Goal: Task Accomplishment & Management: Manage account settings

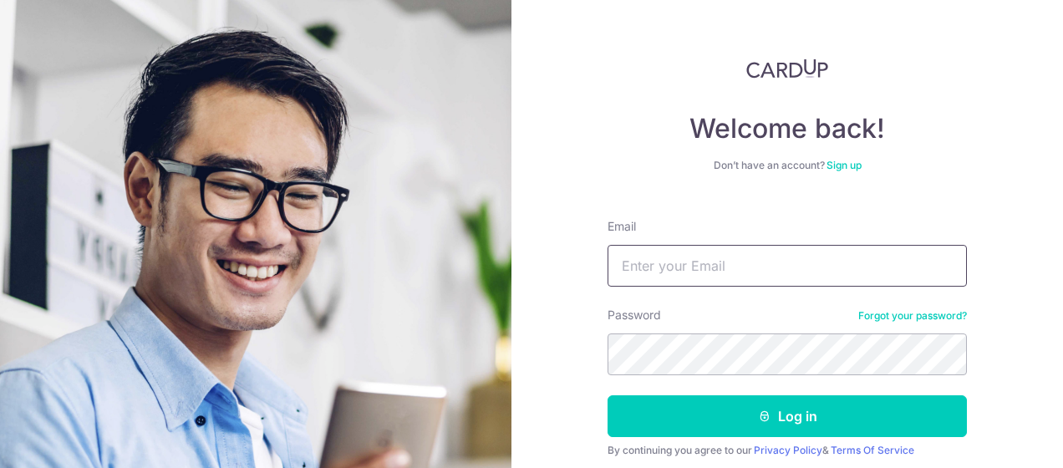
click at [682, 263] on input "Email" at bounding box center [786, 266] width 359 height 42
type input "[EMAIL_ADDRESS][DOMAIN_NAME]"
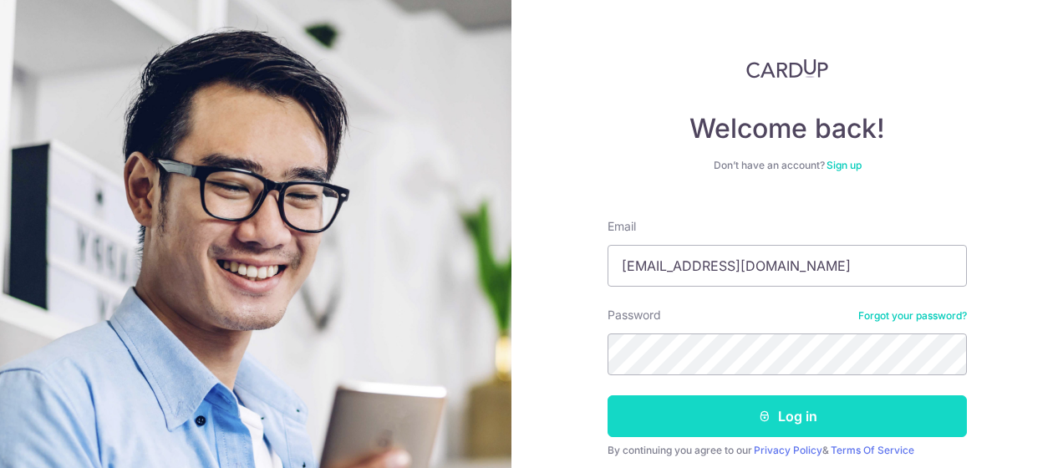
click at [792, 411] on button "Log in" at bounding box center [786, 416] width 359 height 42
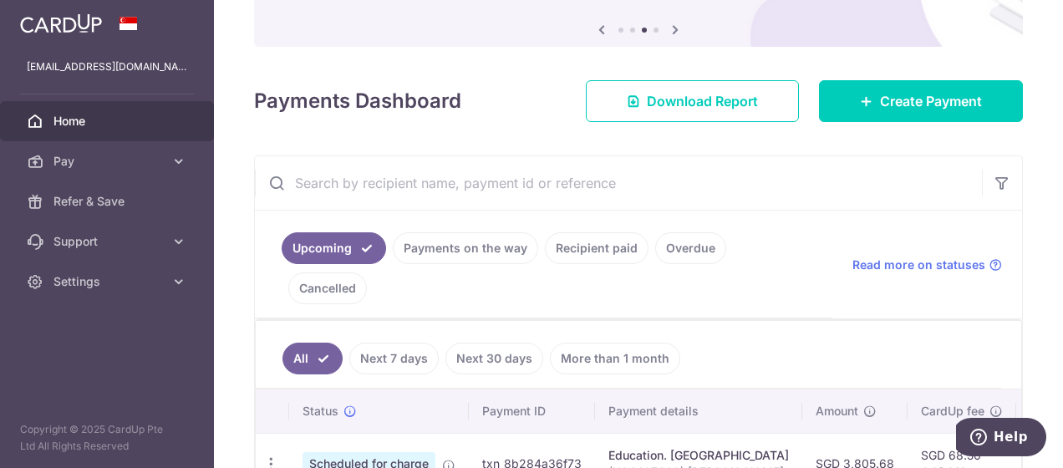
scroll to position [251, 0]
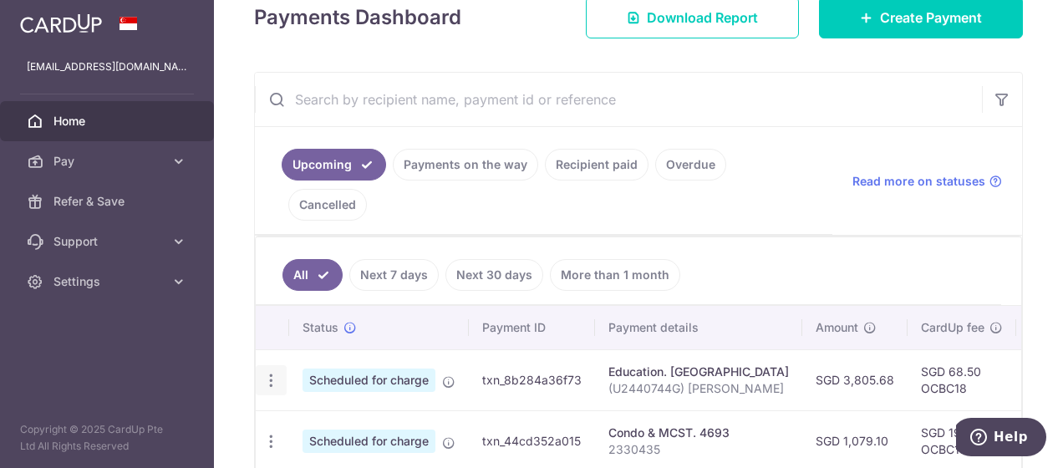
click at [270, 372] on icon "button" at bounding box center [271, 381] width 18 height 18
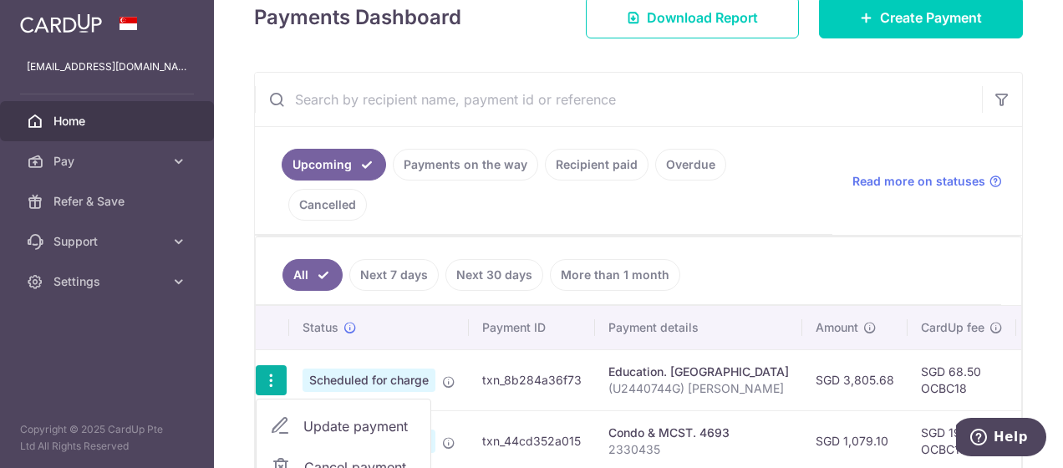
click at [376, 416] on span "Update payment" at bounding box center [360, 426] width 114 height 20
radio input "true"
type input "3,805.68"
type input "[DATE]"
type input "(U2440744G) [PERSON_NAME]"
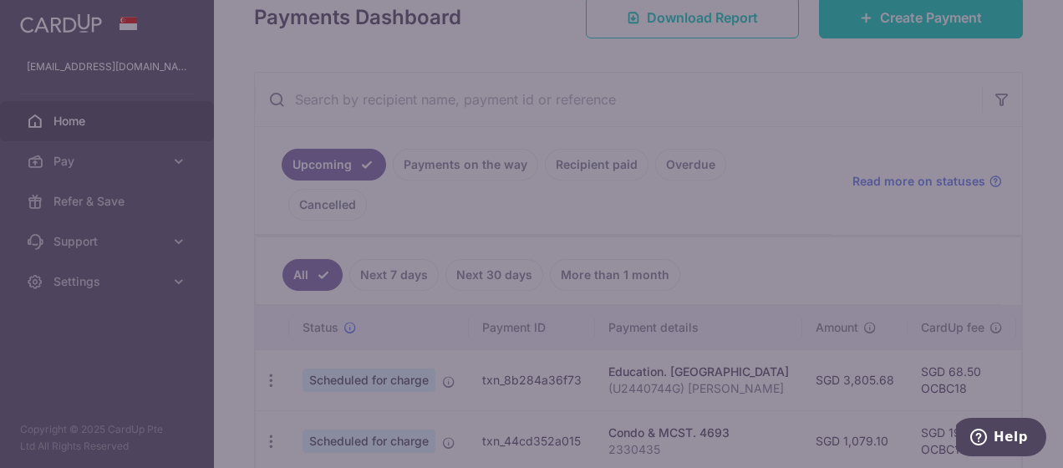
type input "OCBC18"
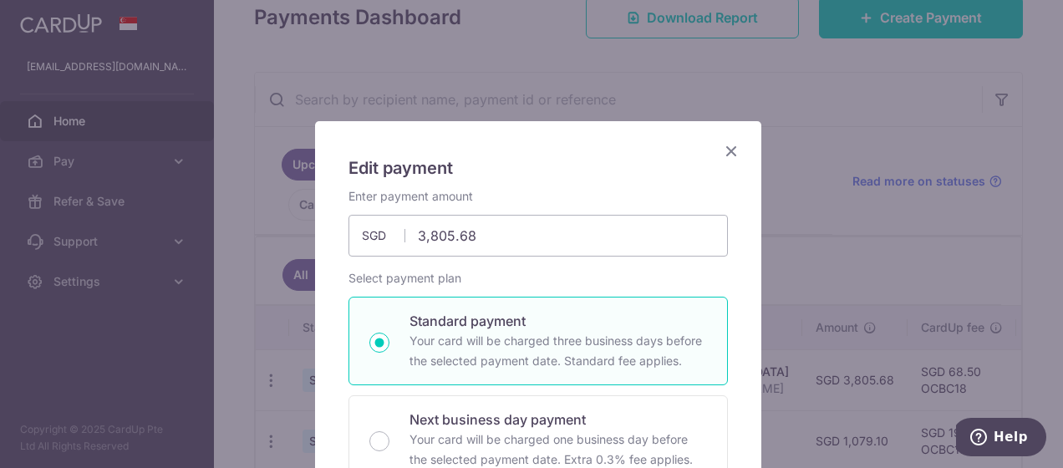
scroll to position [84, 0]
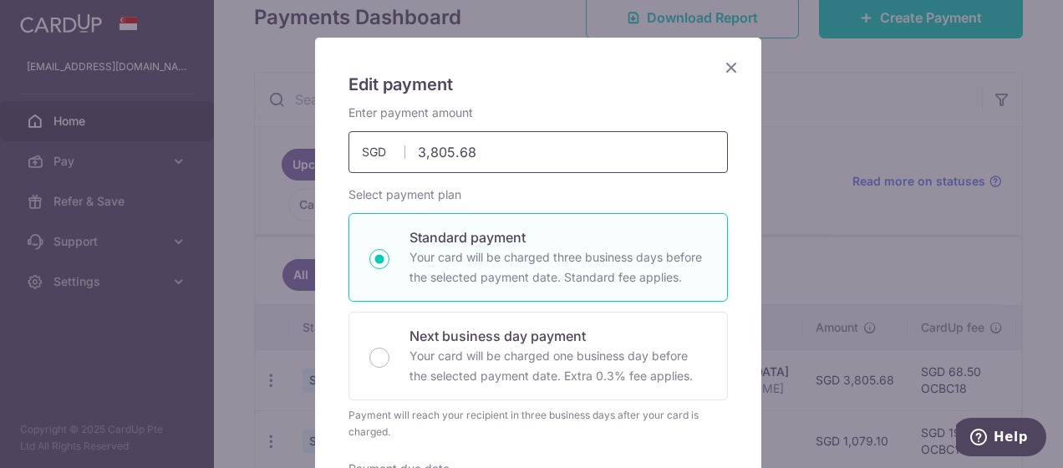
drag, startPoint x: 422, startPoint y: 153, endPoint x: 520, endPoint y: 147, distance: 97.9
click at [519, 147] on input "3,805.68" at bounding box center [537, 152] width 379 height 42
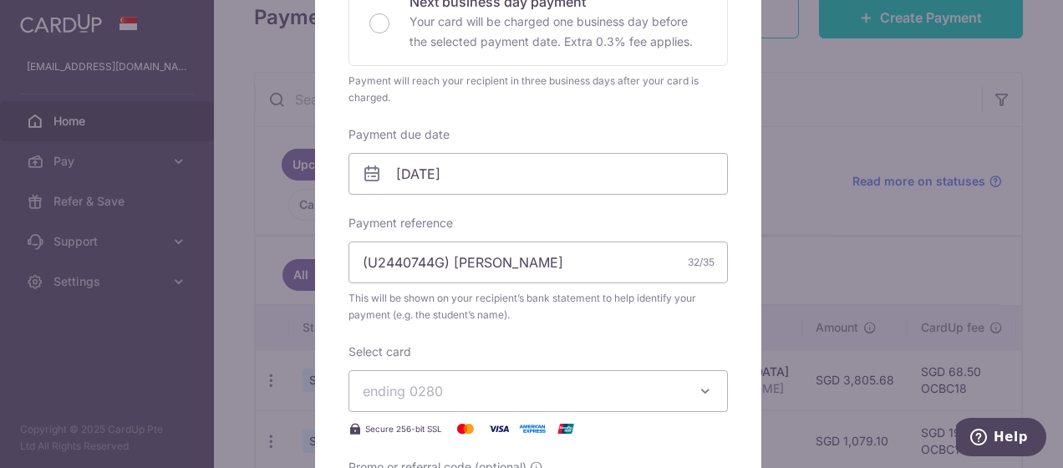
scroll to position [585, 0]
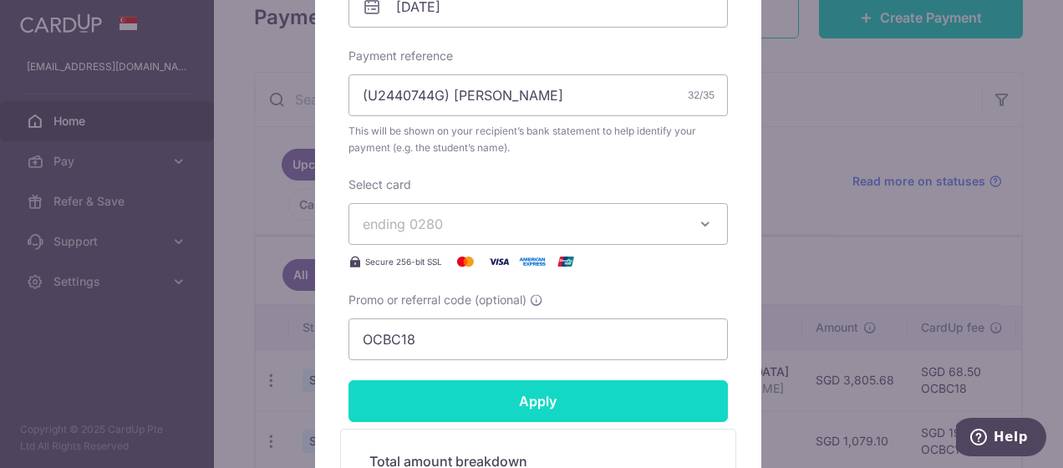
type input "3,600.00"
click at [566, 400] on input "Apply" at bounding box center [537, 401] width 379 height 42
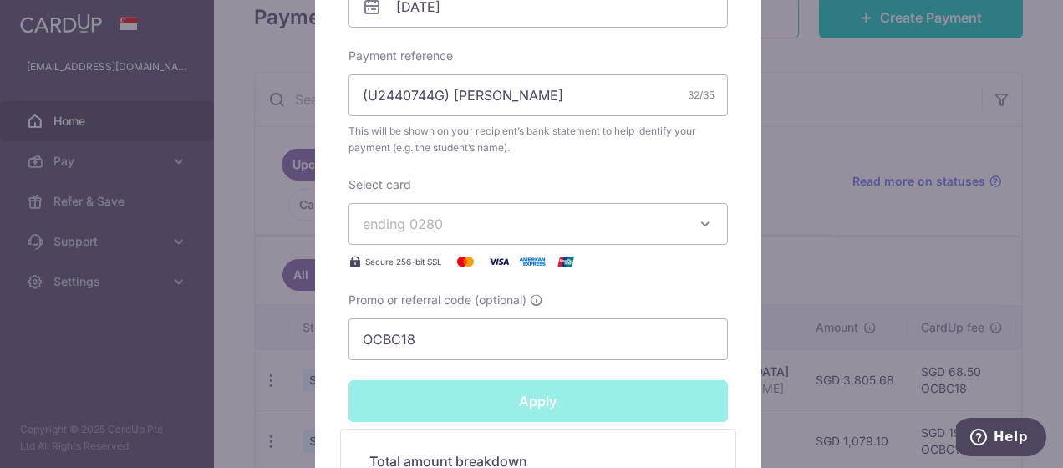
type input "Successfully Applied"
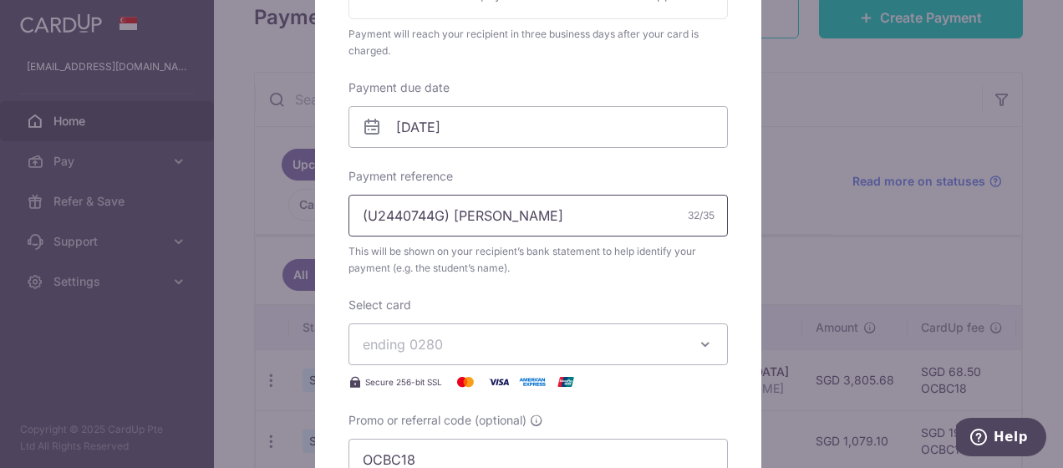
scroll to position [105, 0]
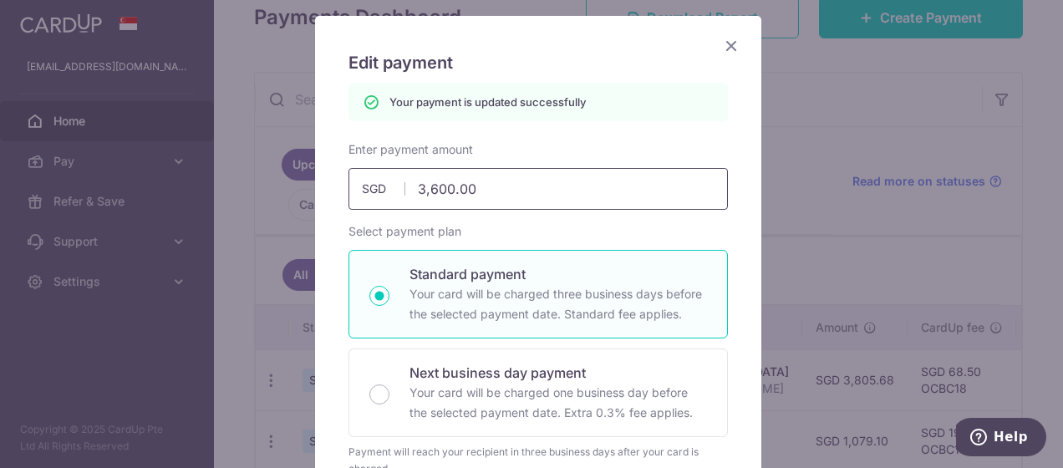
click at [424, 191] on input "3,600.00" at bounding box center [537, 189] width 379 height 42
type input "3700.00"
type input "Apply"
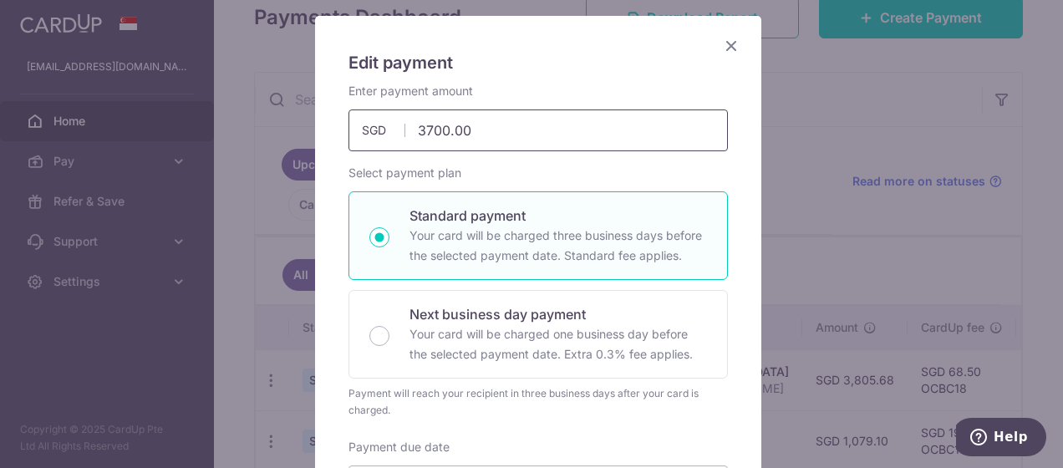
scroll to position [606, 0]
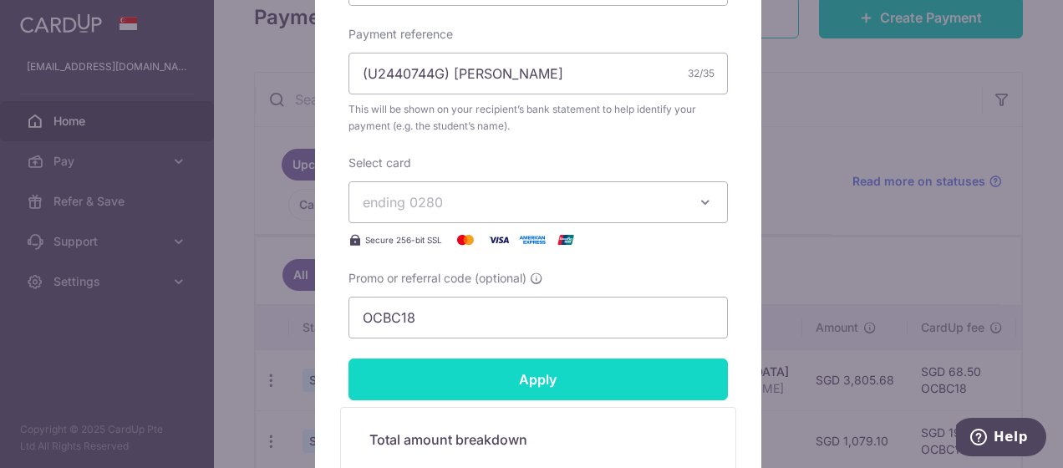
type input "3,700.00"
click at [520, 370] on input "Apply" at bounding box center [537, 379] width 379 height 42
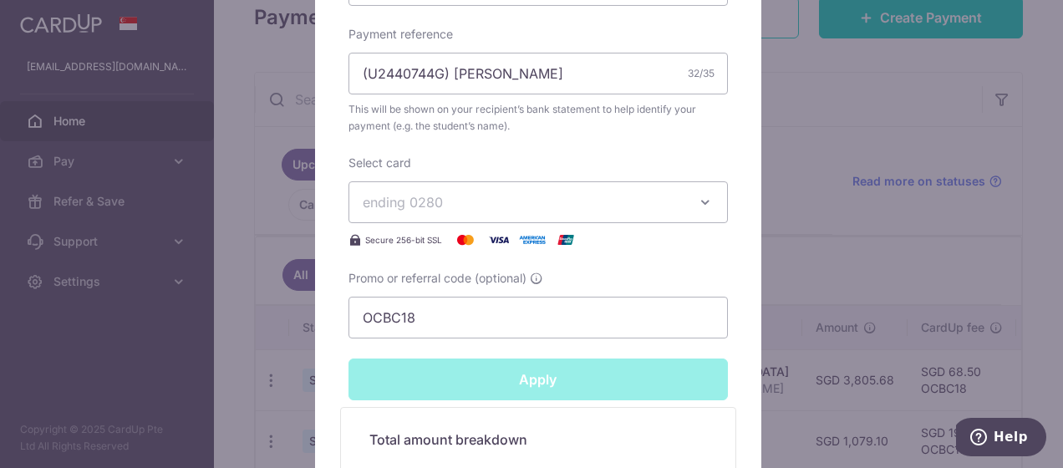
type input "Successfully Applied"
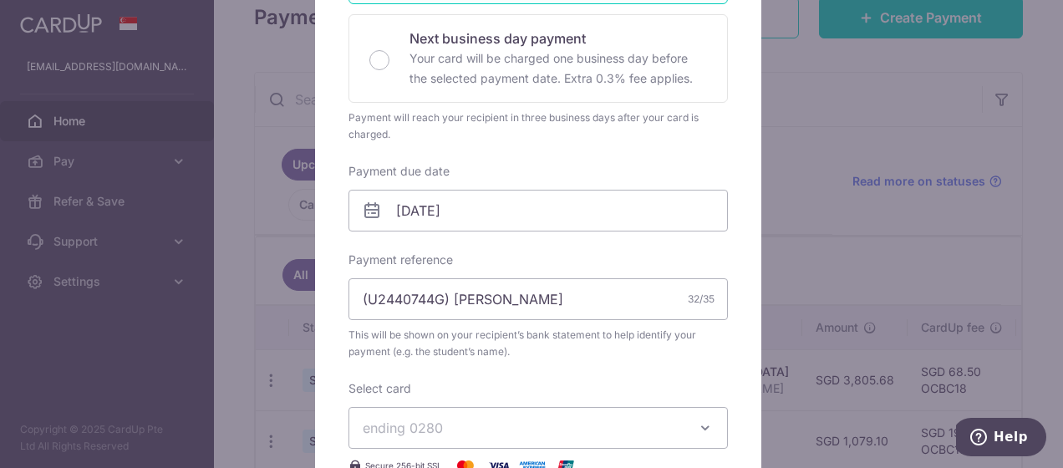
scroll to position [105, 0]
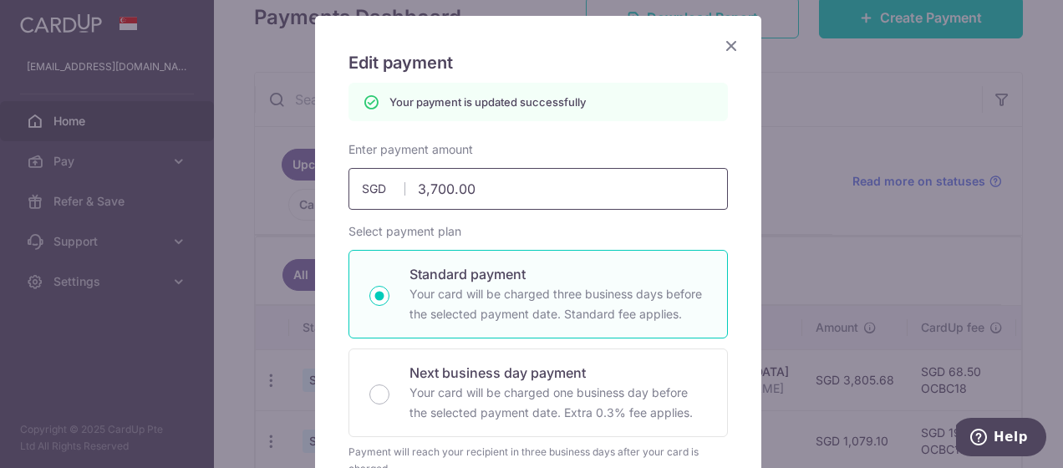
click at [424, 185] on input "3,700.00" at bounding box center [537, 189] width 379 height 42
type input "3500.00"
type input "Apply"
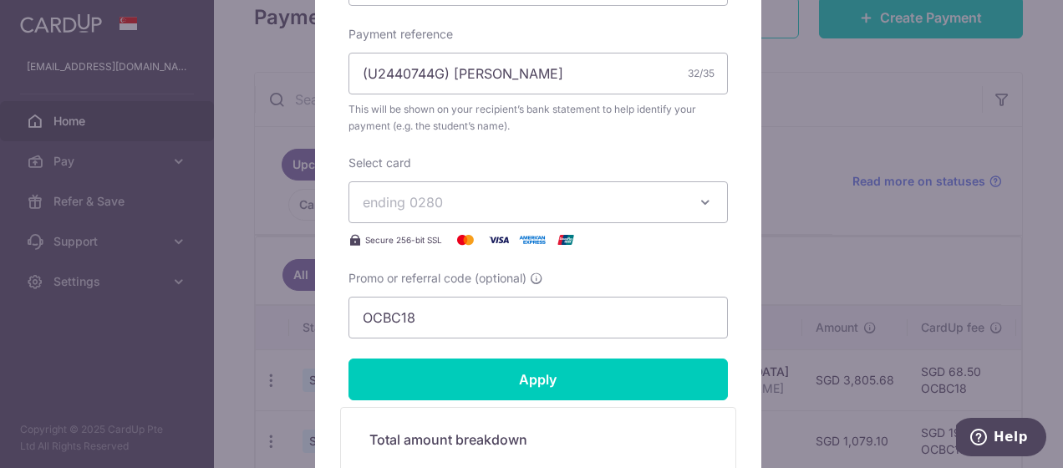
scroll to position [773, 0]
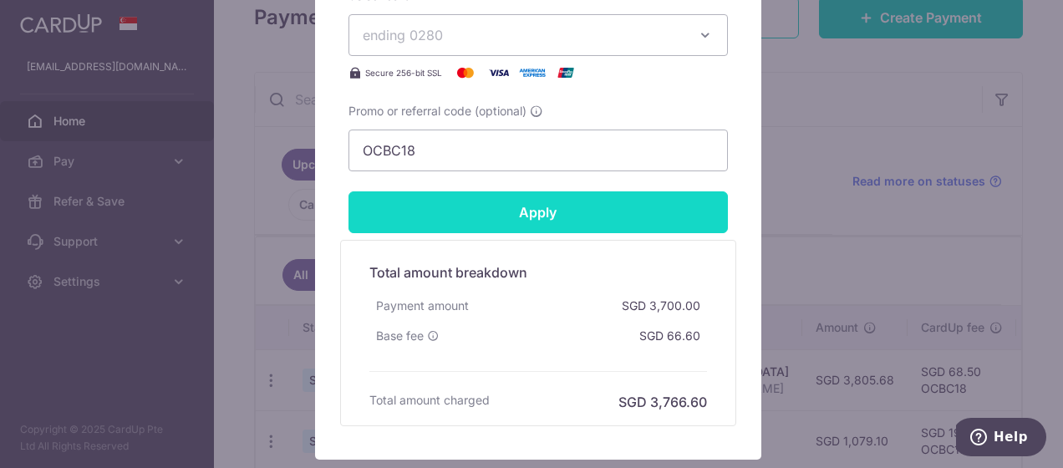
type input "3,500.00"
click at [484, 219] on input "Apply" at bounding box center [537, 212] width 379 height 42
click at [489, 215] on input "Apply" at bounding box center [537, 212] width 379 height 42
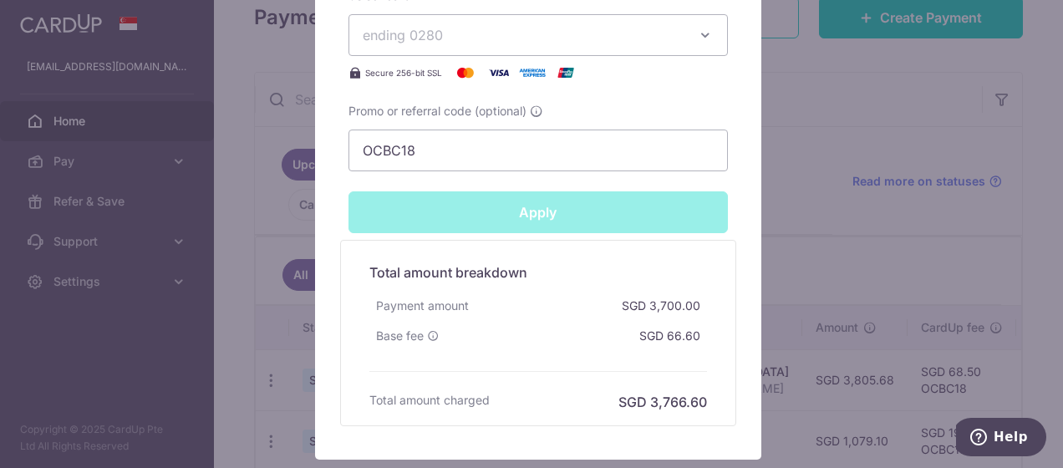
type input "Successfully Applied"
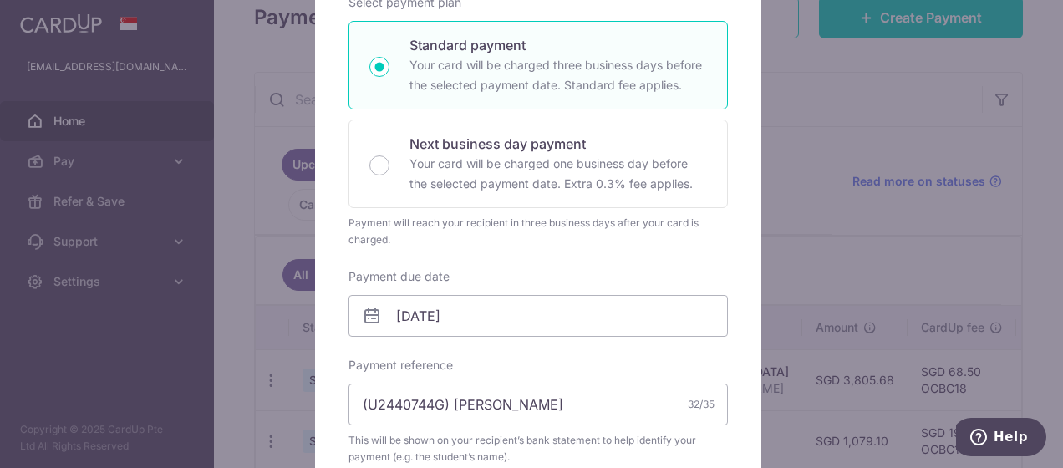
scroll to position [418, 0]
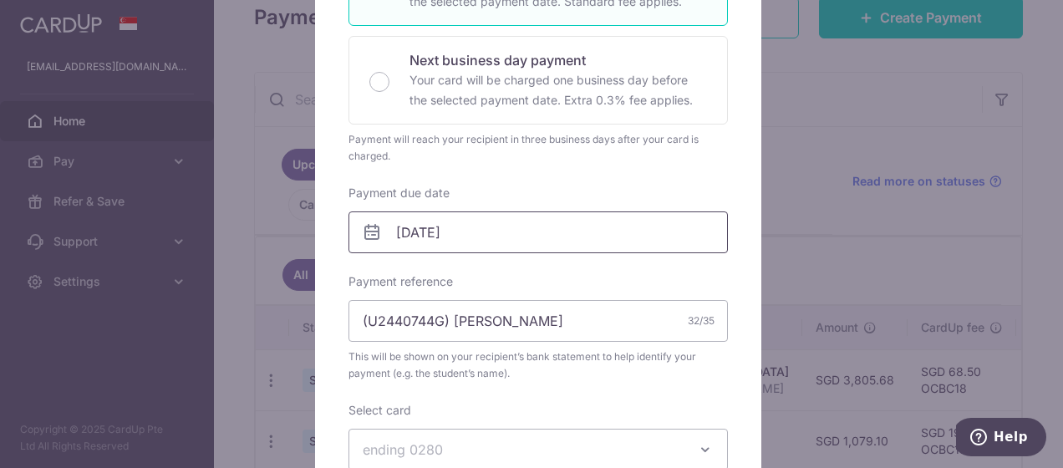
click at [435, 226] on body "[EMAIL_ADDRESS][DOMAIN_NAME] Home Pay Payments Recipients Cards Refer & Save Su…" at bounding box center [531, 234] width 1063 height 468
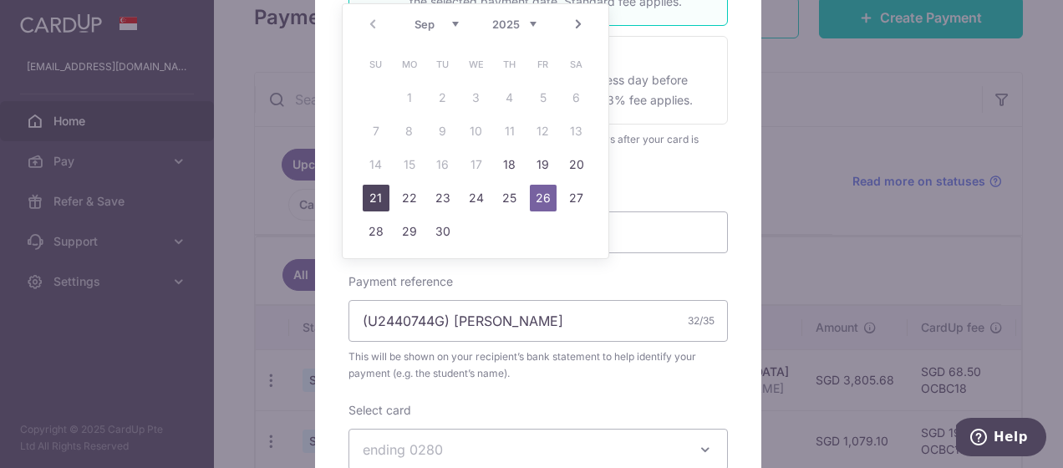
click at [374, 197] on link "21" at bounding box center [376, 198] width 27 height 27
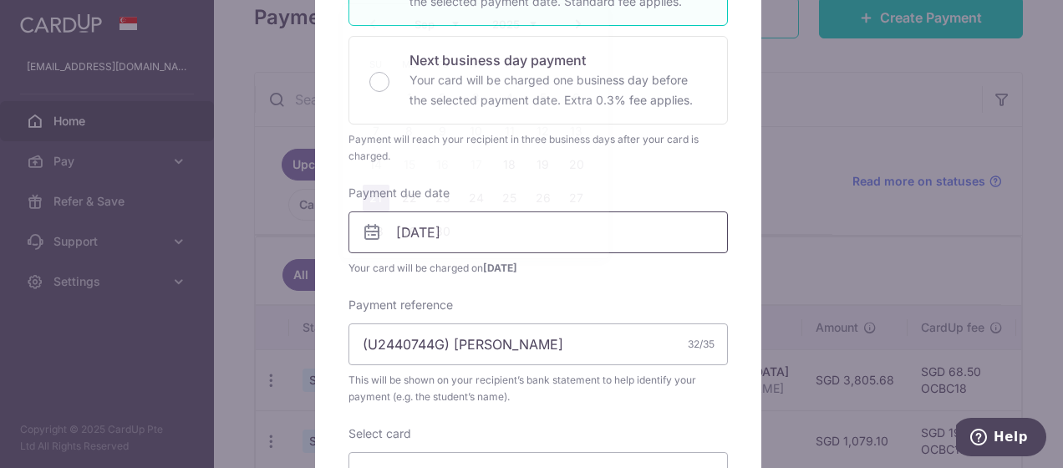
click at [458, 230] on body "[EMAIL_ADDRESS][DOMAIN_NAME] Home Pay Payments Recipients Cards Refer & Save Su…" at bounding box center [531, 234] width 1063 height 468
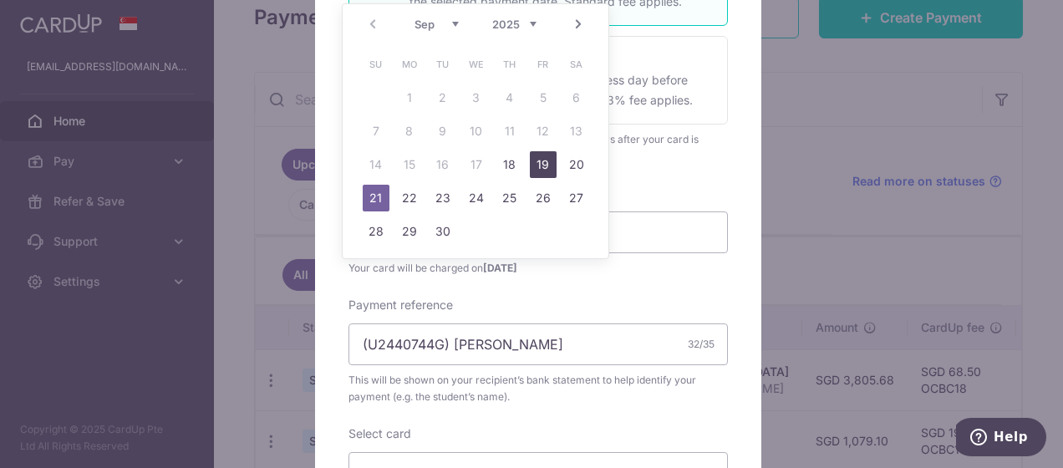
click at [546, 163] on link "19" at bounding box center [543, 164] width 27 height 27
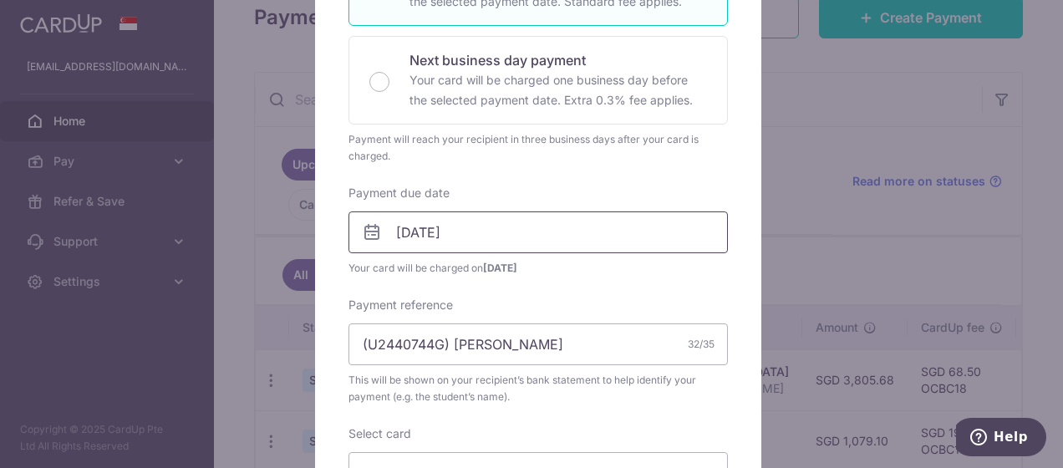
click at [505, 235] on body "[EMAIL_ADDRESS][DOMAIN_NAME] Home Pay Payments Recipients Cards Refer & Save Su…" at bounding box center [531, 234] width 1063 height 468
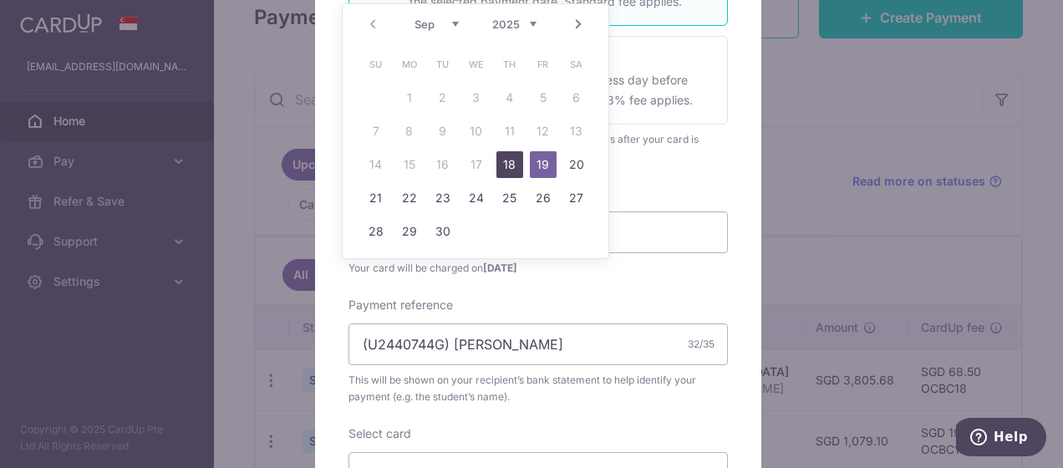
click at [510, 161] on link "18" at bounding box center [509, 164] width 27 height 27
type input "[DATE]"
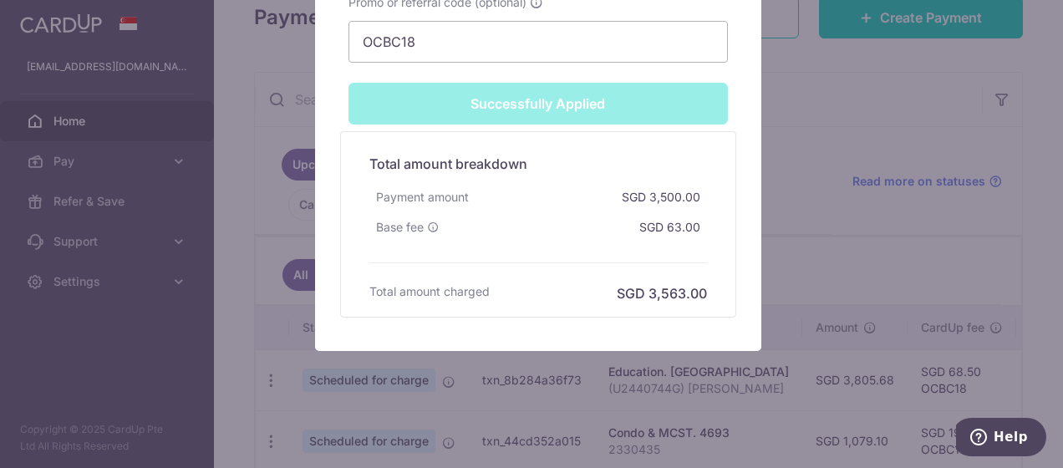
scroll to position [630, 0]
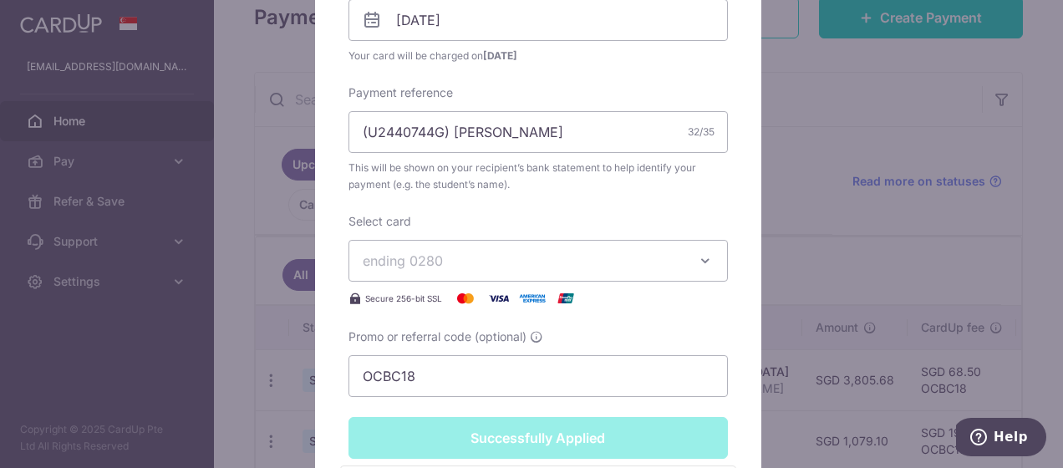
click at [657, 309] on div "Enter payment amount 3,500.00 3500.00 SGD To change the payment amount, please …" at bounding box center [537, 7] width 379 height 780
click at [490, 375] on input "OCBC18" at bounding box center [537, 376] width 379 height 42
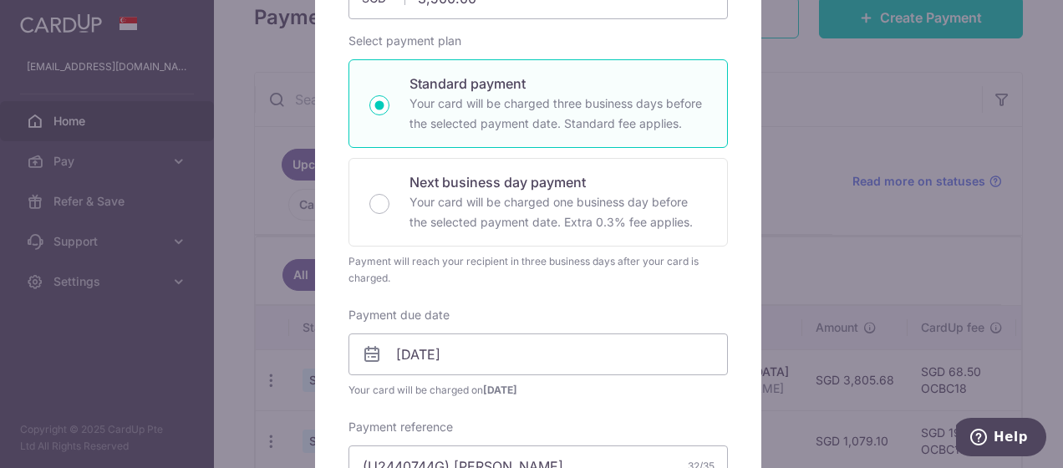
scroll to position [0, 0]
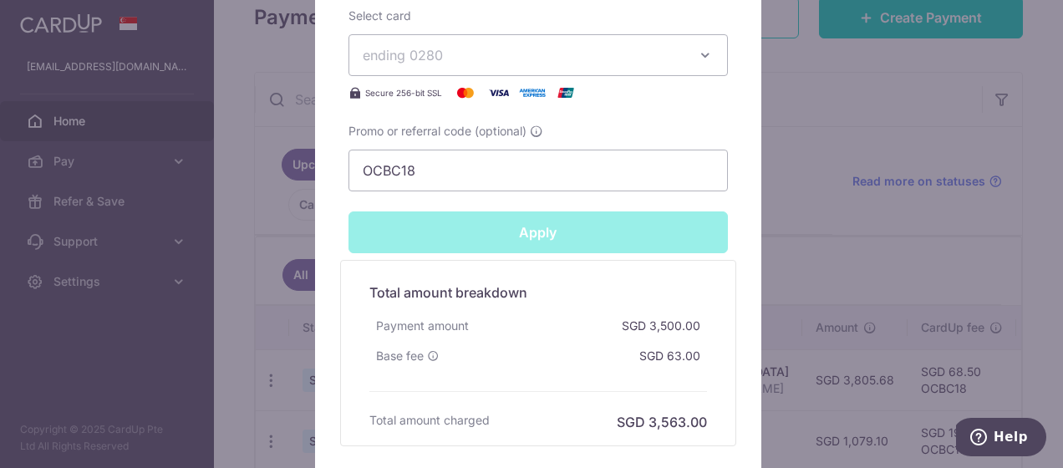
click at [546, 232] on div "Apply" at bounding box center [537, 232] width 399 height 42
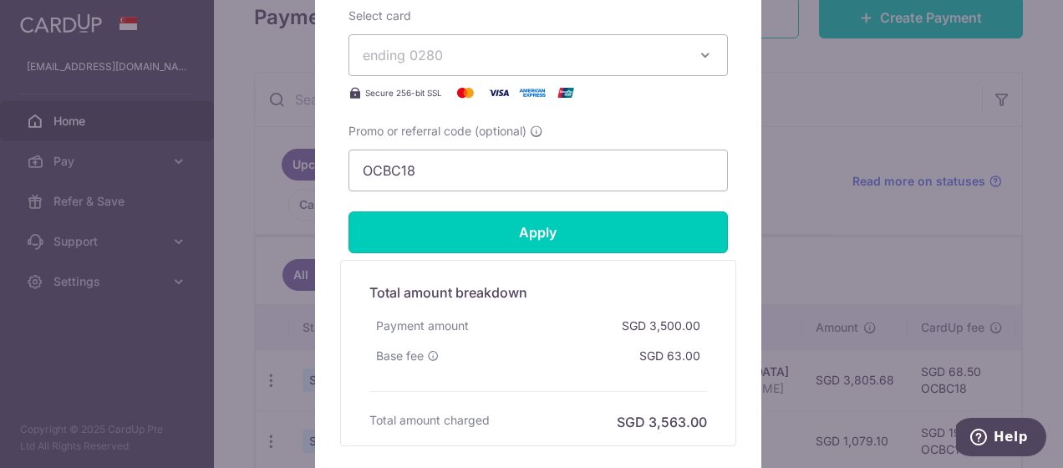
click at [546, 232] on input "Apply" at bounding box center [537, 232] width 379 height 42
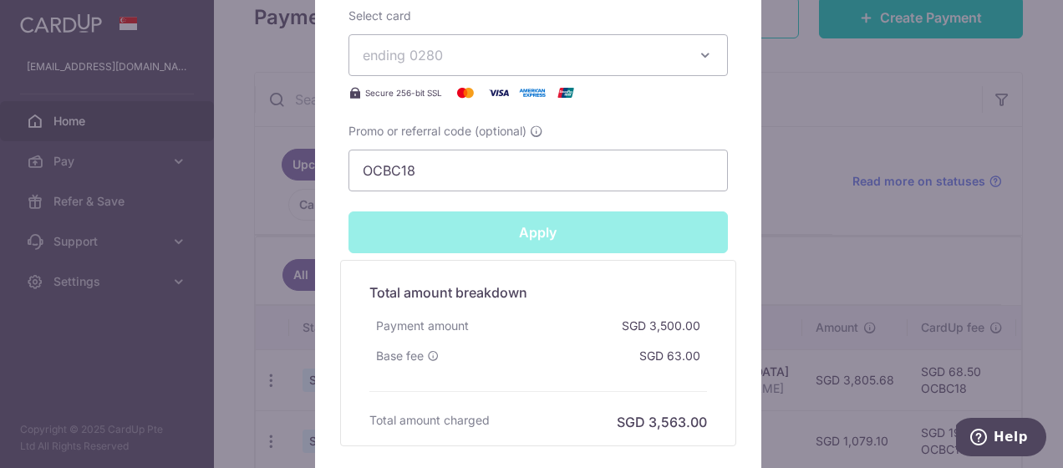
type input "Successfully Applied"
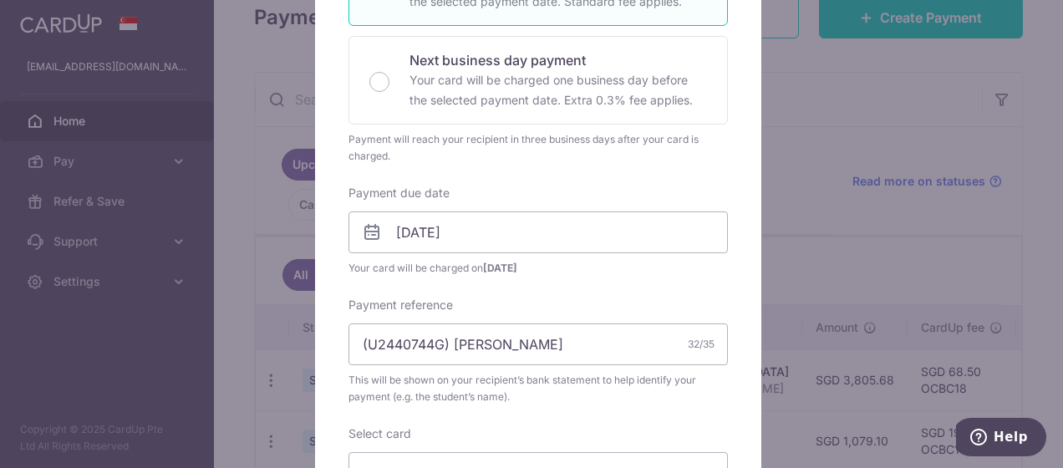
scroll to position [0, 0]
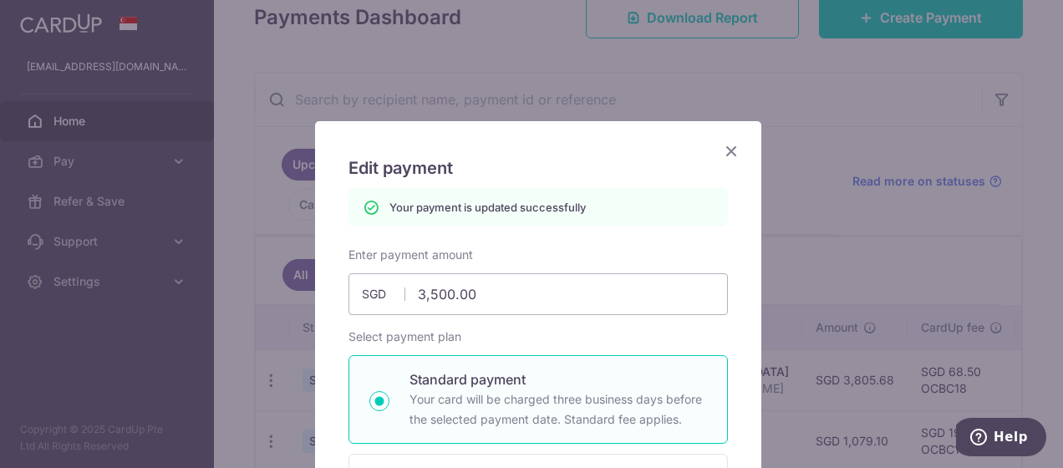
click at [726, 146] on icon "Close" at bounding box center [731, 150] width 20 height 21
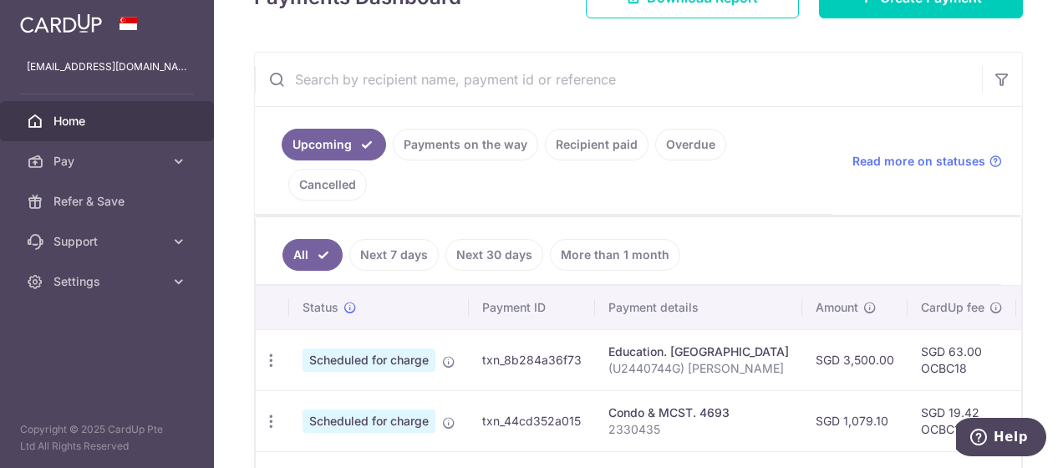
scroll to position [354, 0]
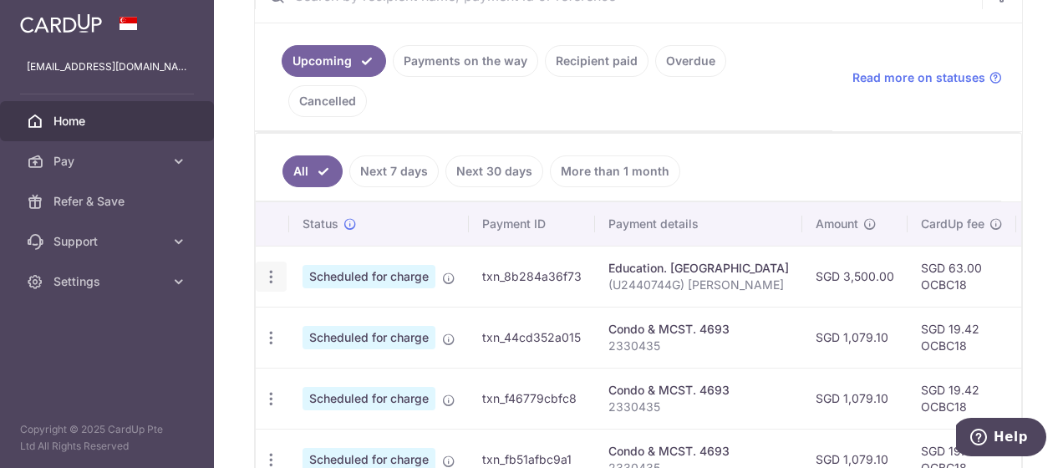
click at [272, 268] on icon "button" at bounding box center [271, 277] width 18 height 18
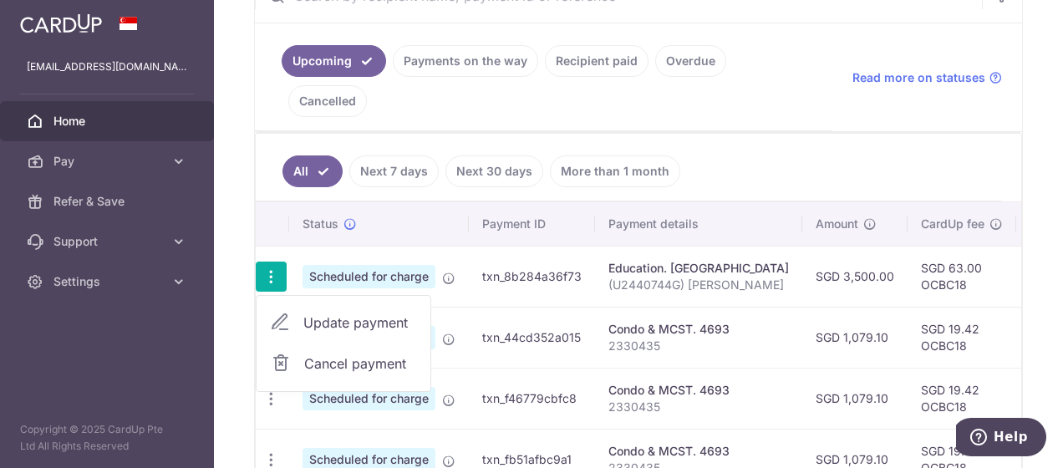
click at [322, 312] on span "Update payment" at bounding box center [360, 322] width 114 height 20
radio input "true"
type input "3,500.00"
type input "[DATE]"
type input "(U2440744G) [PERSON_NAME]"
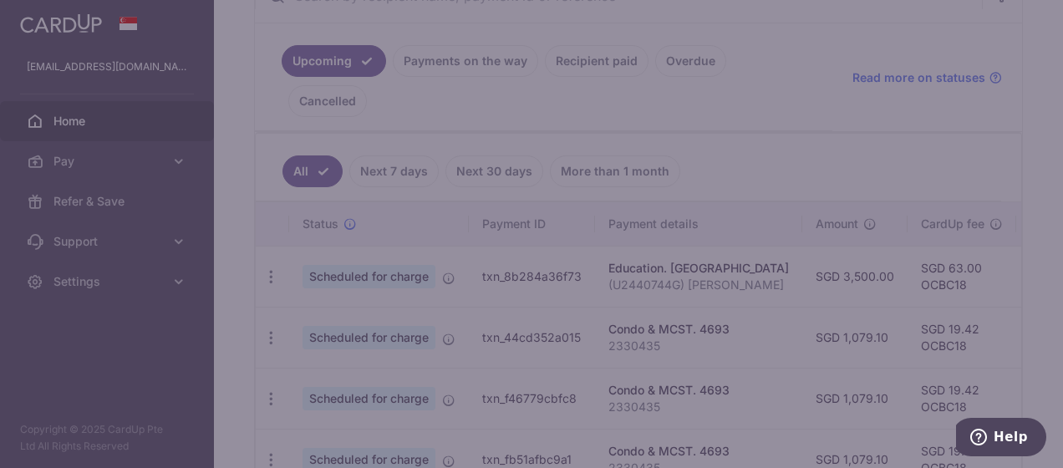
type input "OCBC18"
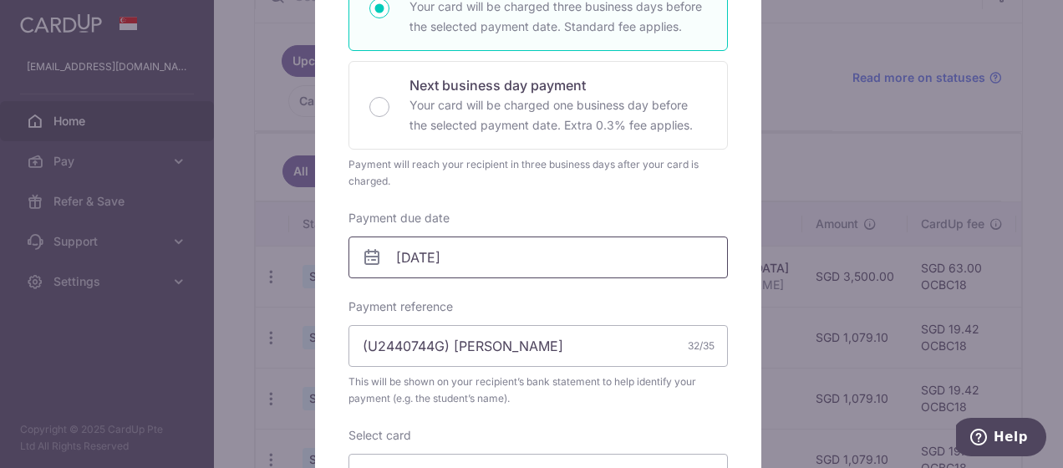
scroll to position [84, 0]
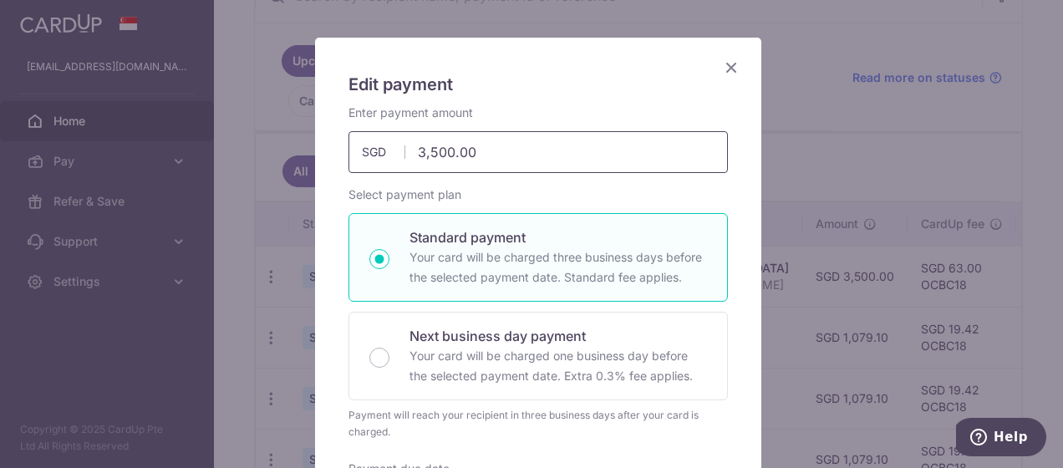
click at [424, 153] on input "3,500.00" at bounding box center [537, 152] width 379 height 42
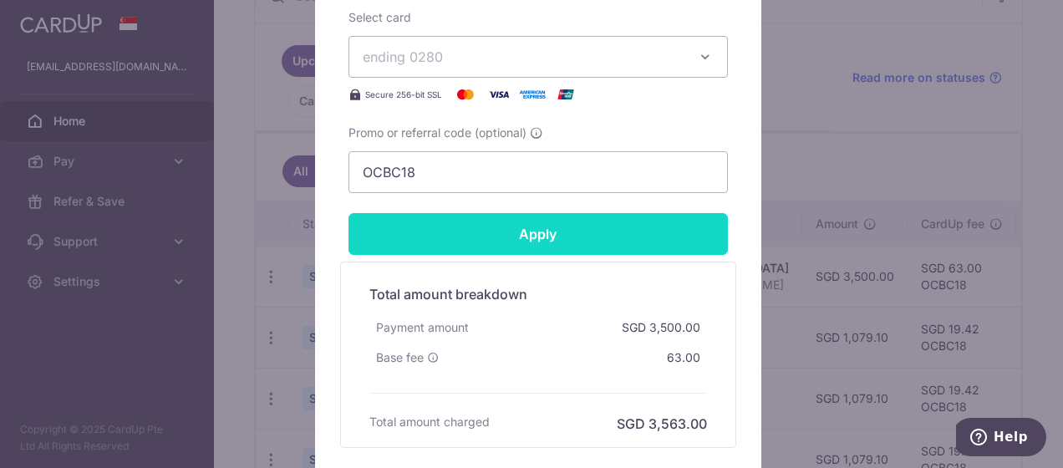
type input "3,600.00"
click at [506, 227] on input "Apply" at bounding box center [537, 234] width 379 height 42
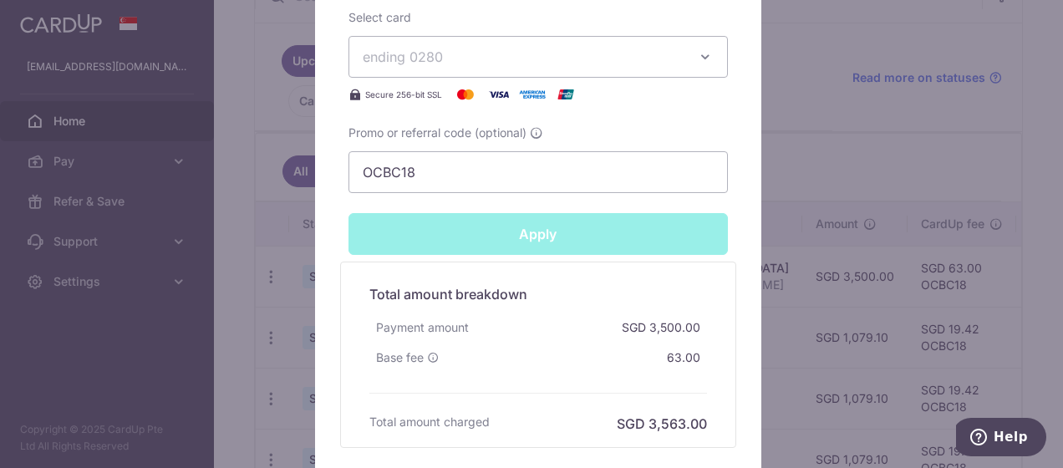
type input "Successfully Applied"
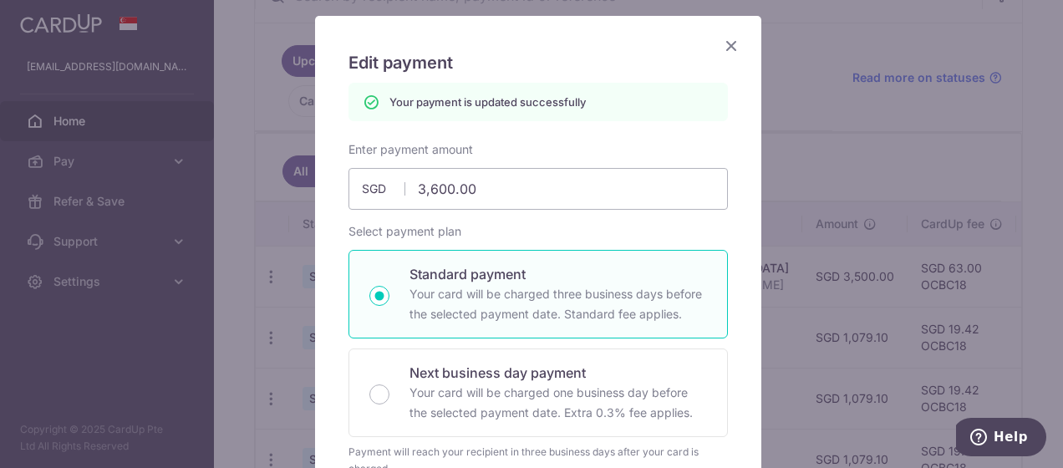
scroll to position [22, 0]
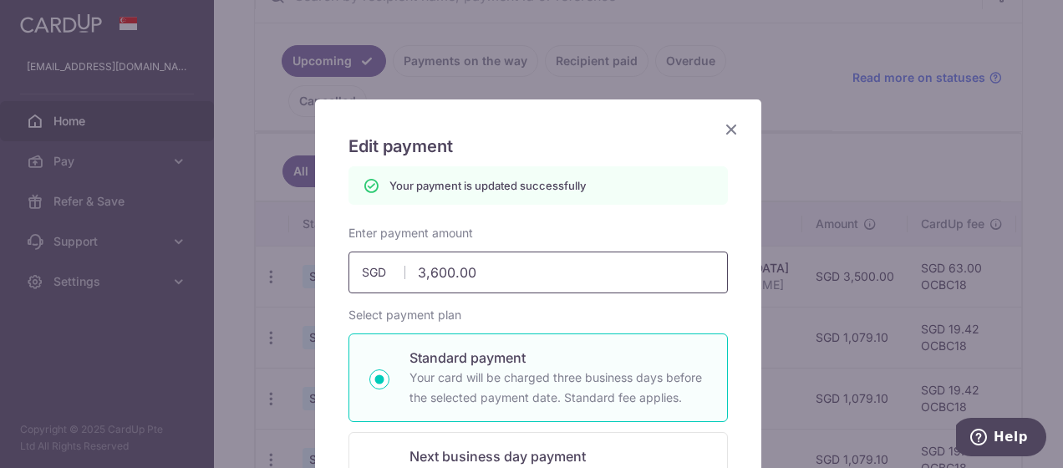
click at [446, 268] on input "3,600.00" at bounding box center [537, 272] width 379 height 42
type input "3602.00"
type input "Apply"
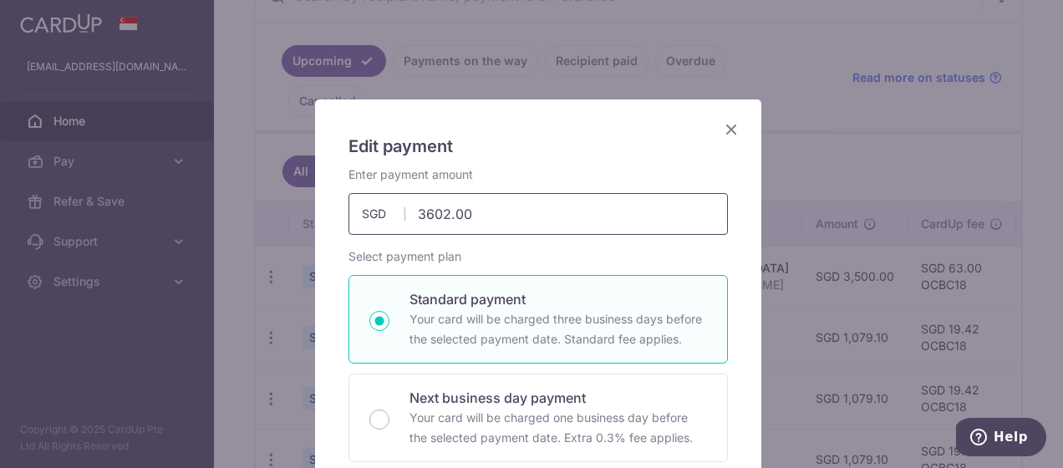
scroll to position [690, 0]
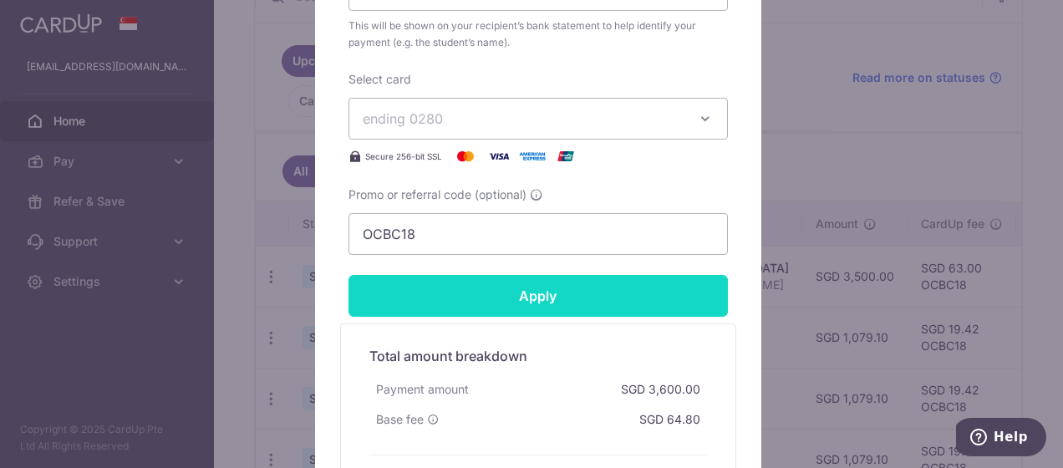
type input "3,602.00"
click at [409, 296] on input "Apply" at bounding box center [537, 296] width 379 height 42
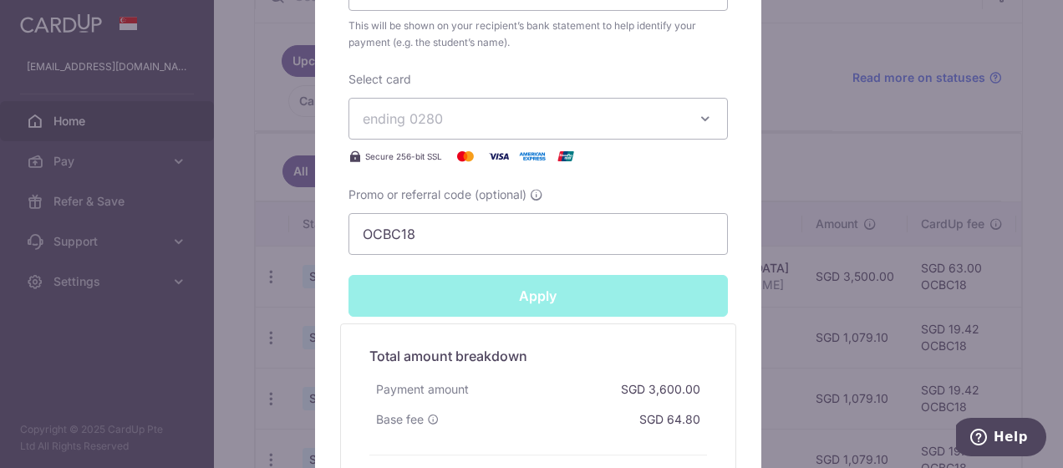
type input "Successfully Applied"
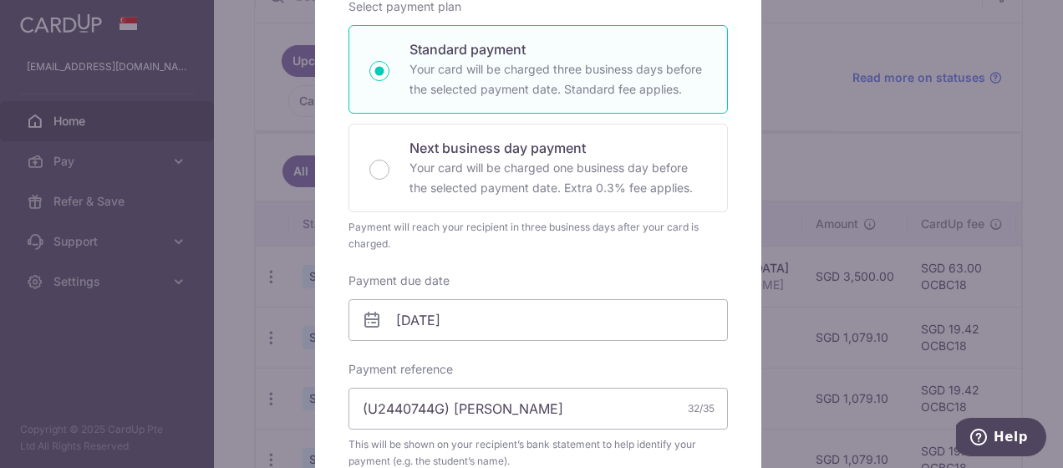
scroll to position [0, 0]
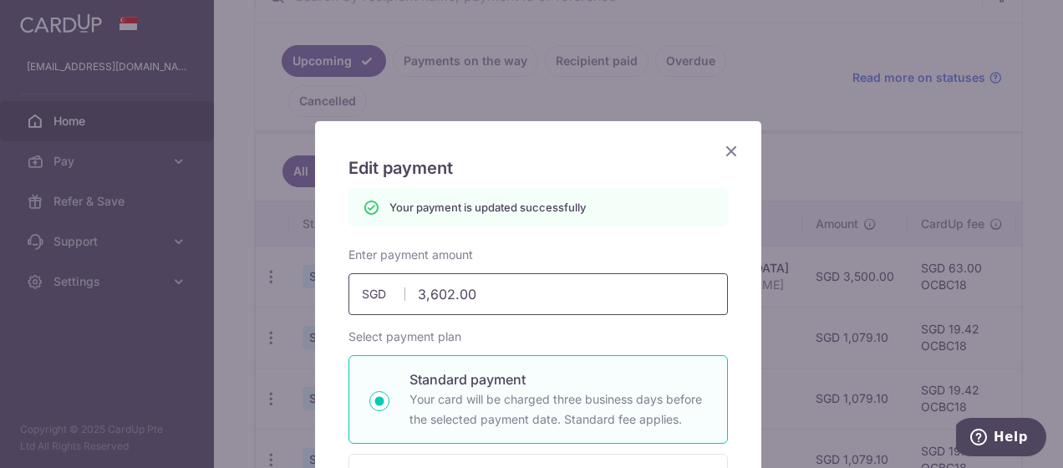
drag, startPoint x: 439, startPoint y: 289, endPoint x: 489, endPoint y: 286, distance: 49.4
click at [489, 286] on input "3,602.00" at bounding box center [537, 294] width 379 height 42
type input "3605"
type input "Apply"
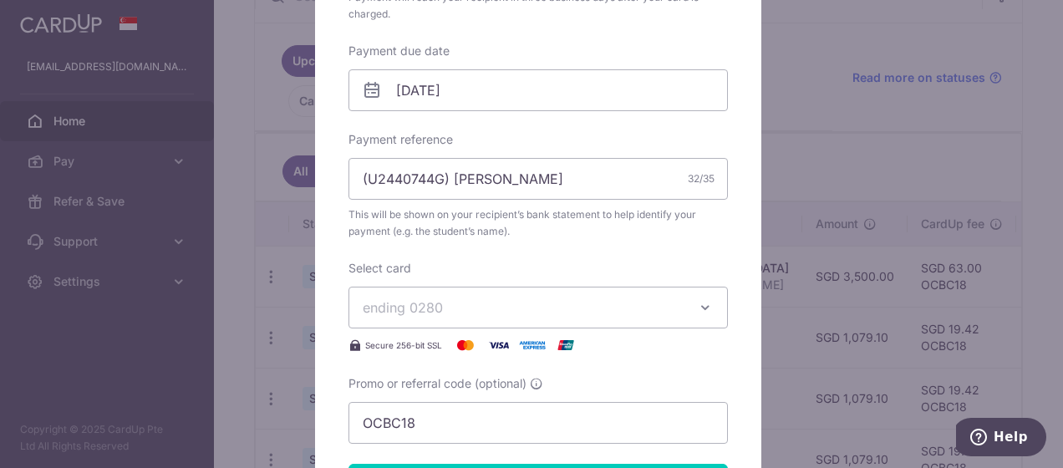
scroll to position [752, 0]
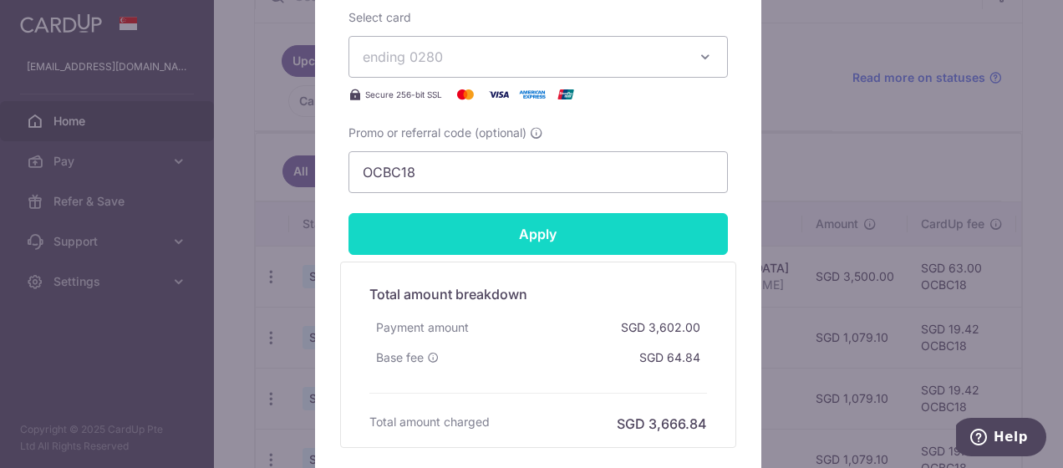
type input "3,605.68"
click at [497, 226] on input "Apply" at bounding box center [537, 234] width 379 height 42
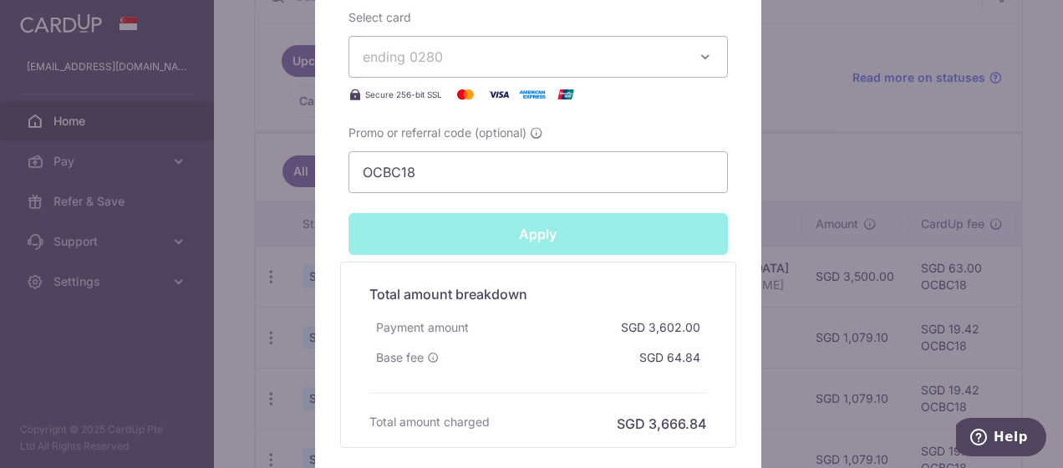
type input "Successfully Applied"
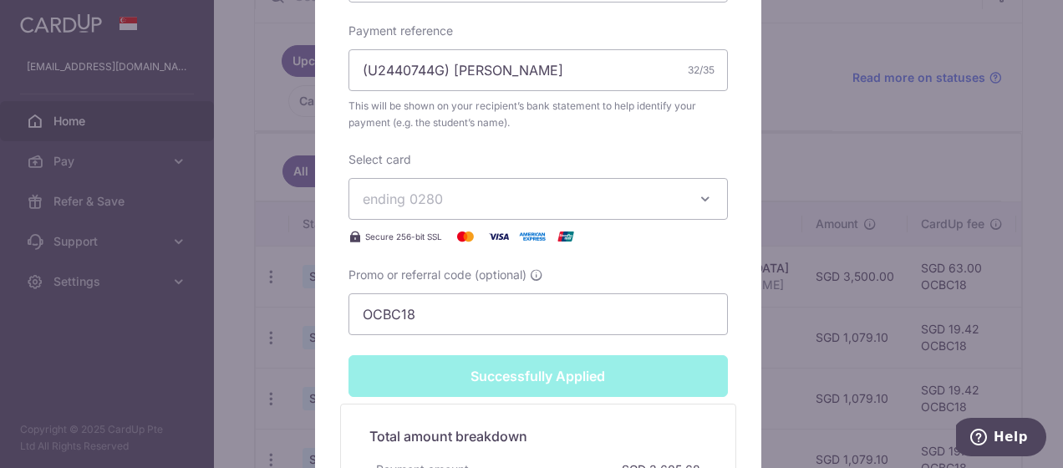
scroll to position [941, 0]
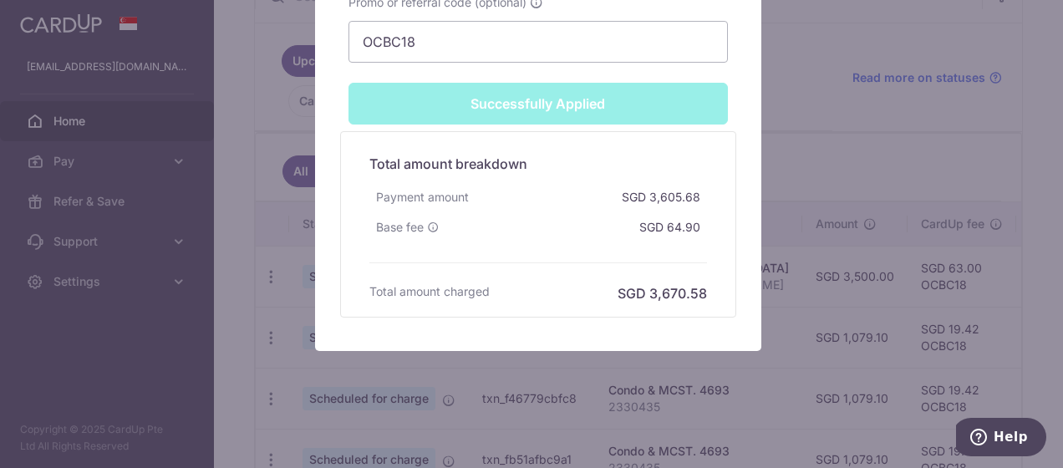
click at [806, 347] on div "Edit payment By clicking apply, you will make changes to all payments to Nanyan…" at bounding box center [531, 234] width 1063 height 468
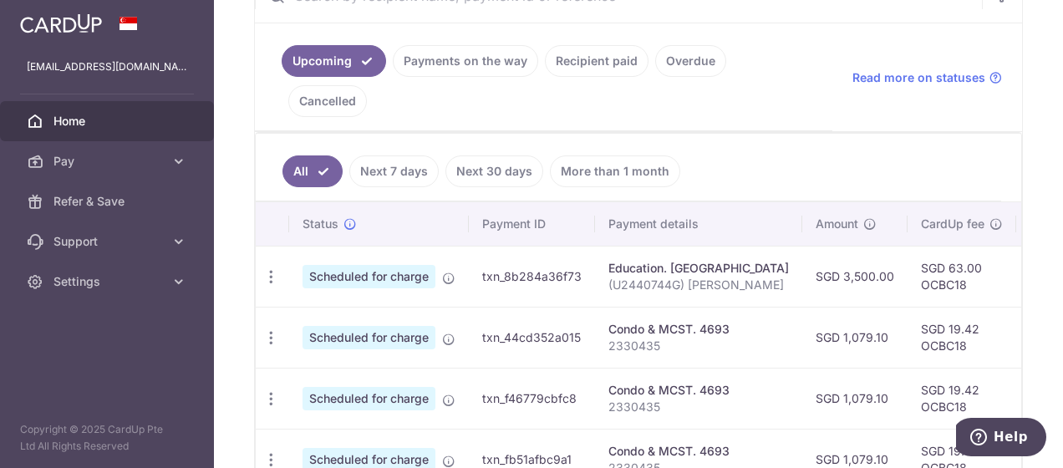
click at [710, 260] on div "Education. [GEOGRAPHIC_DATA]" at bounding box center [698, 268] width 180 height 17
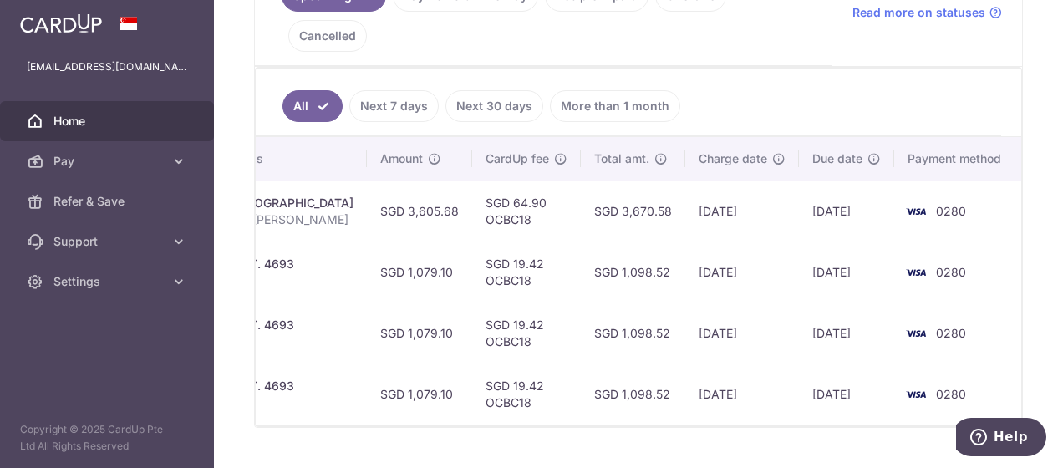
scroll to position [0, 505]
